Goal: Task Accomplishment & Management: Use online tool/utility

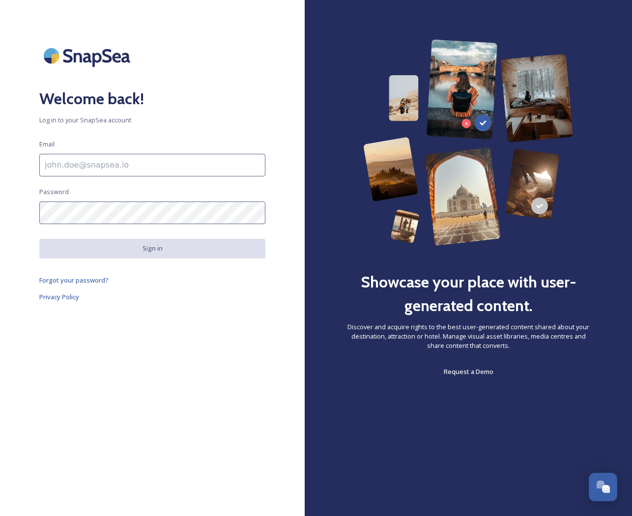
click at [305, 258] on div at bounding box center [305, 258] width 0 height 0
type input "support@tempest.im"
type input "[EMAIL_ADDRESS][DOMAIN_NAME]"
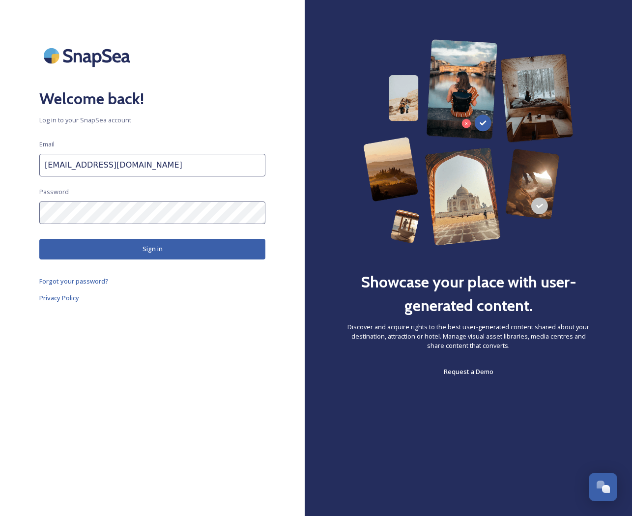
click at [186, 250] on button "Sign in" at bounding box center [152, 249] width 226 height 20
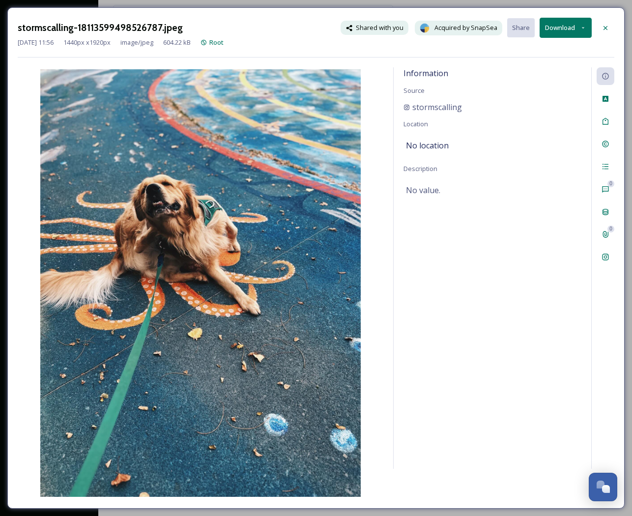
click at [292, 28] on div "stormscalling-18113599498526787.jpeg Shared with you Acquired by SnapSea Share …" at bounding box center [316, 28] width 597 height 20
click at [607, 26] on icon at bounding box center [606, 28] width 8 height 8
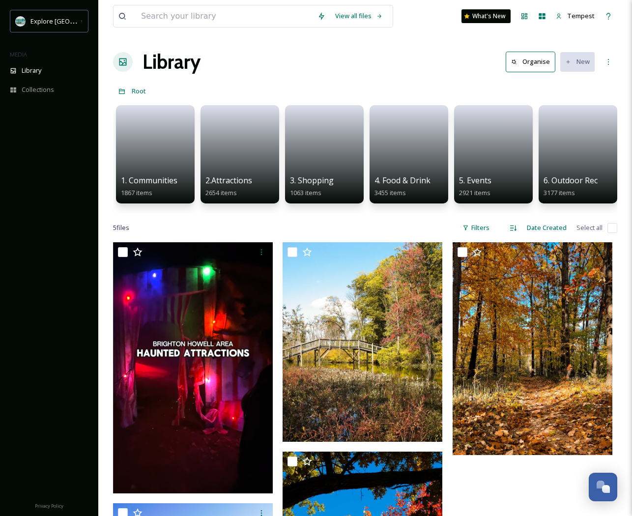
click at [363, 58] on div "Library Organise New" at bounding box center [365, 61] width 504 height 29
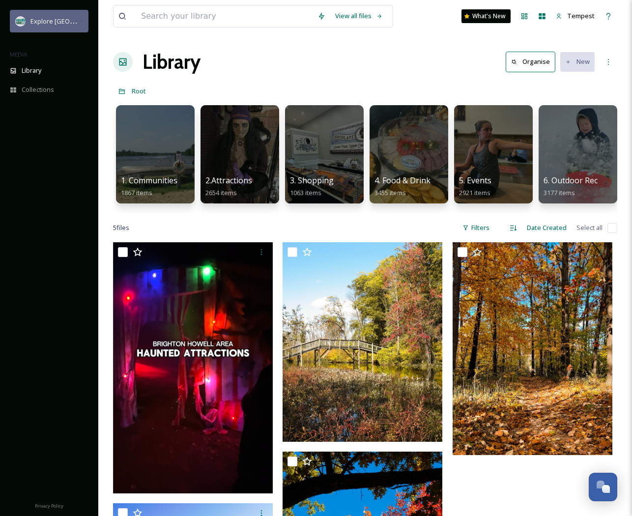
click at [52, 21] on span "Explore [GEOGRAPHIC_DATA][PERSON_NAME]" at bounding box center [97, 20] width 135 height 9
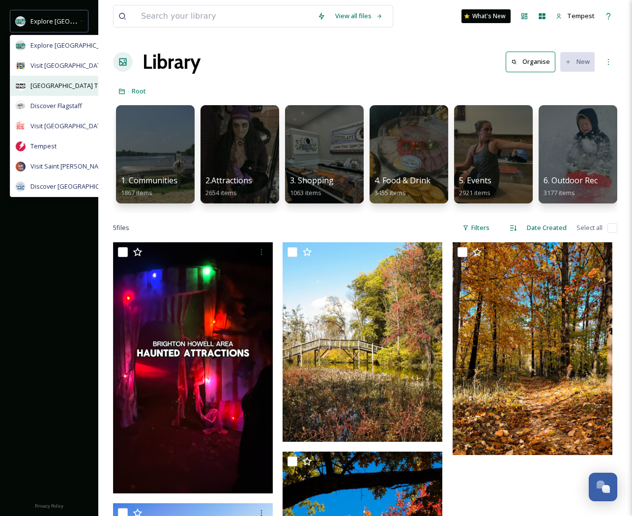
click at [57, 88] on span "Parksville Qualicum Beach Tourism" at bounding box center [74, 85] width 88 height 9
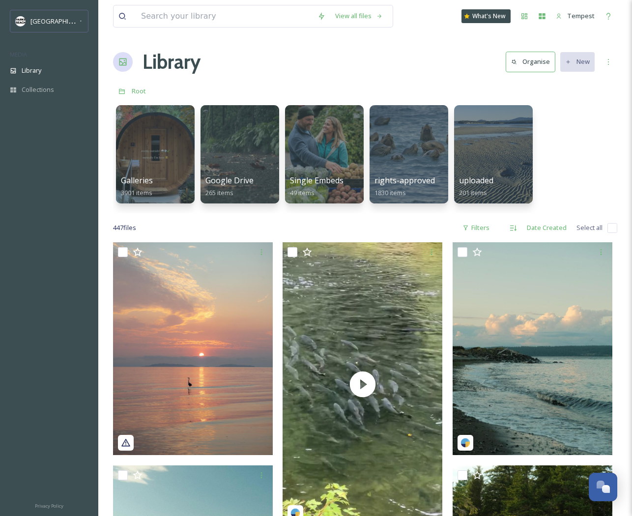
click at [560, 162] on div "Galleries 3901 items Google Drive 265 items Single Embeds 49 items rights-appro…" at bounding box center [365, 156] width 504 height 113
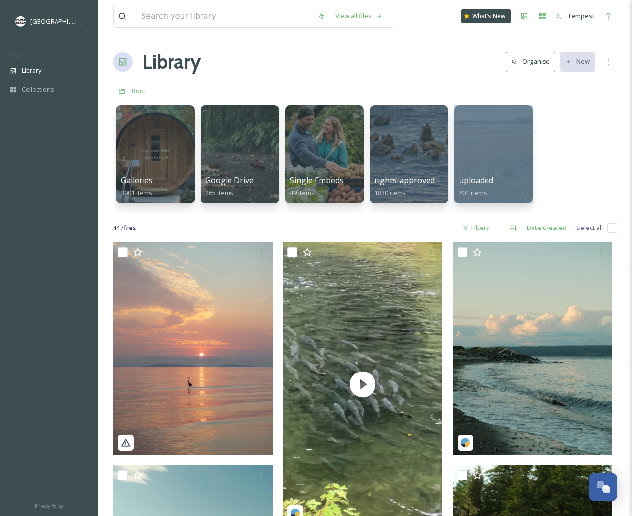
click at [390, 58] on div "Library Organise New" at bounding box center [365, 61] width 504 height 29
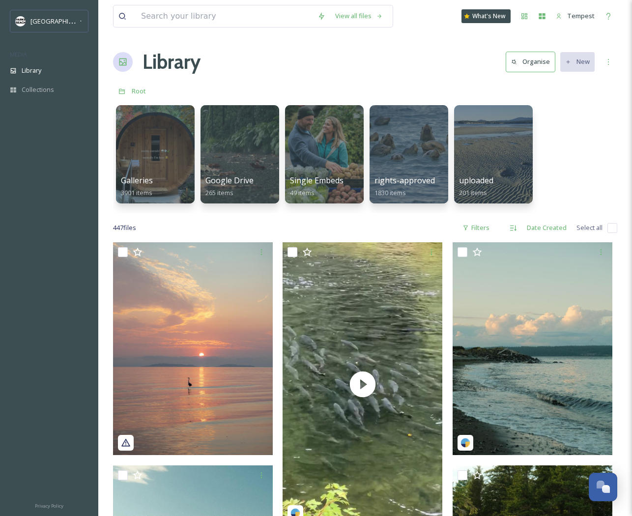
click at [596, 167] on div "Galleries 3901 items Google Drive 265 items Single Embeds 49 items rights-appro…" at bounding box center [365, 156] width 504 height 113
click at [609, 157] on div "Galleries 3901 items Google Drive 265 items Single Embeds 49 items rights-appro…" at bounding box center [365, 156] width 504 height 113
click at [593, 135] on div "Galleries 3901 items Google Drive 265 items Single Embeds 49 items rights-appro…" at bounding box center [365, 156] width 504 height 113
click at [475, 87] on div "Root" at bounding box center [365, 91] width 504 height 19
click at [577, 105] on div "Galleries 3901 items Google Drive 265 items Single Embeds 49 items rights-appro…" at bounding box center [365, 156] width 504 height 113
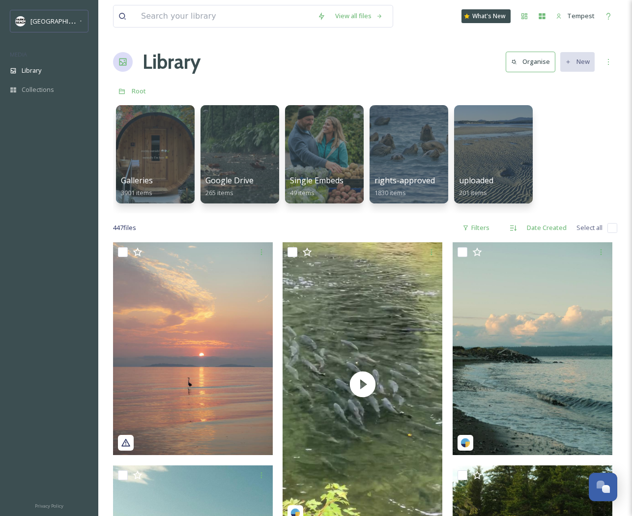
click at [585, 176] on div "Galleries 3901 items Google Drive 265 items Single Embeds 49 items rights-appro…" at bounding box center [365, 156] width 504 height 113
click at [583, 177] on div "Galleries 3901 items Google Drive 265 items Single Embeds 49 items rights-appro…" at bounding box center [365, 156] width 504 height 113
